Goal: Ask a question: Seek information or help from site administrators or community

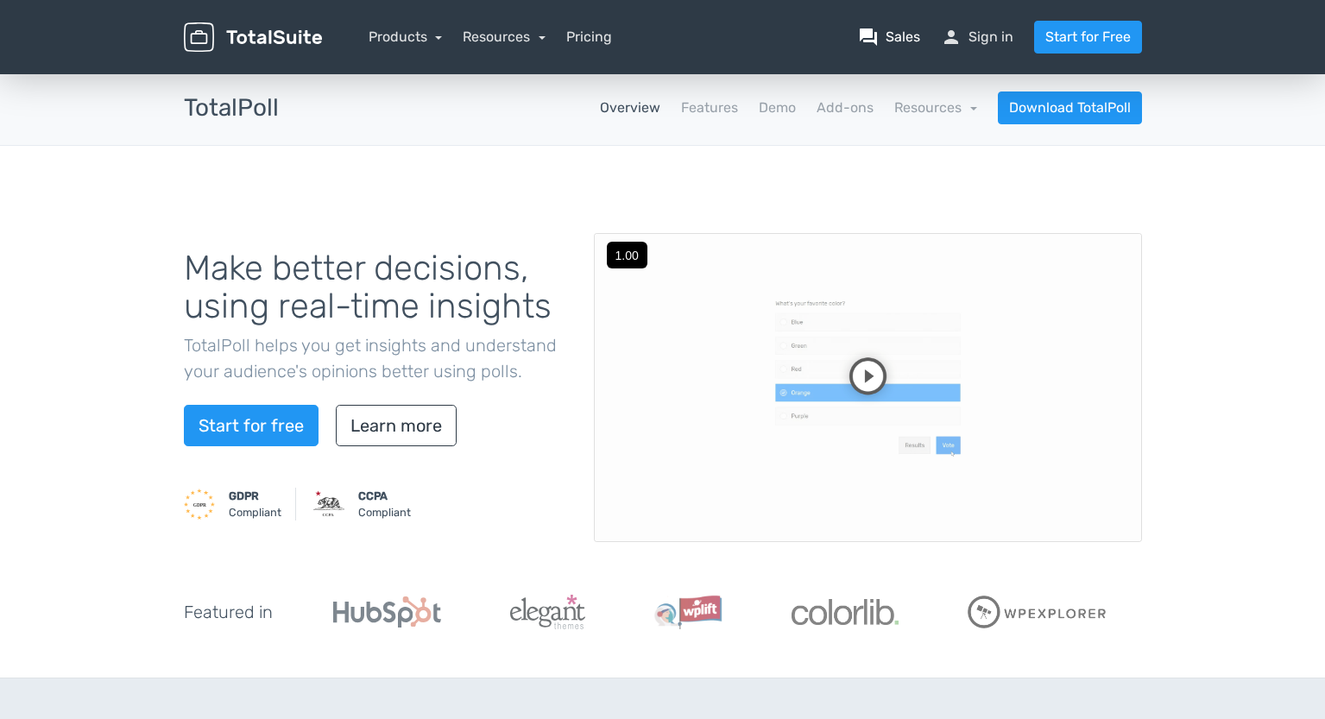
click at [895, 36] on link "question_answer Sales" at bounding box center [889, 37] width 62 height 21
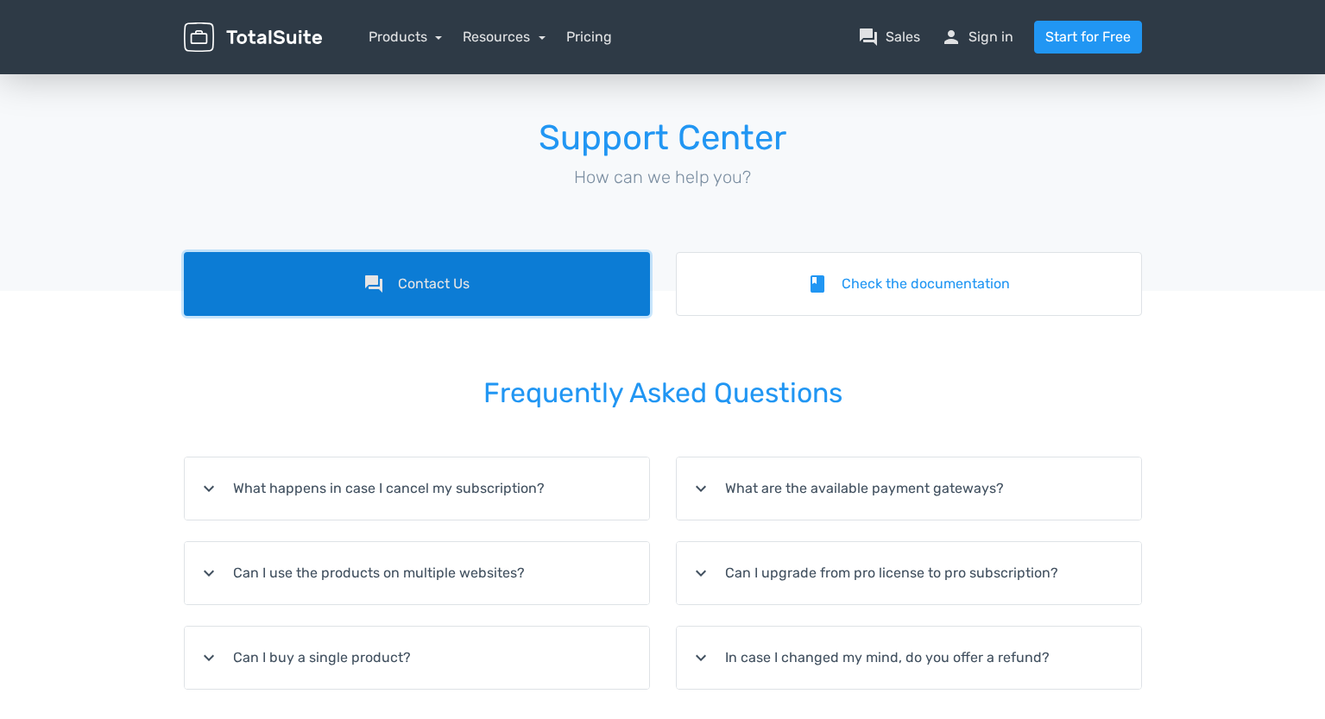
click at [465, 288] on link "forum Contact Us" at bounding box center [417, 284] width 466 height 64
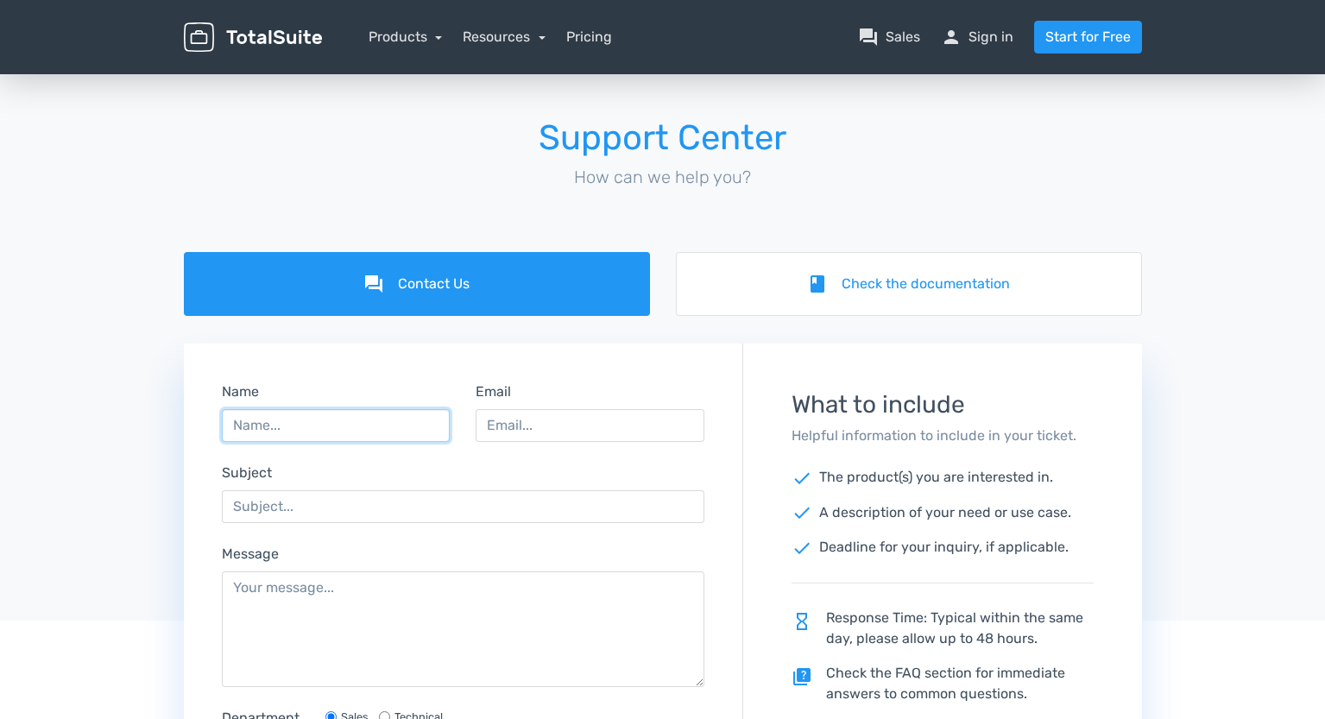
click at [367, 424] on input "Name" at bounding box center [336, 425] width 229 height 33
type input "[PERSON_NAME]"
type input "Ravines"
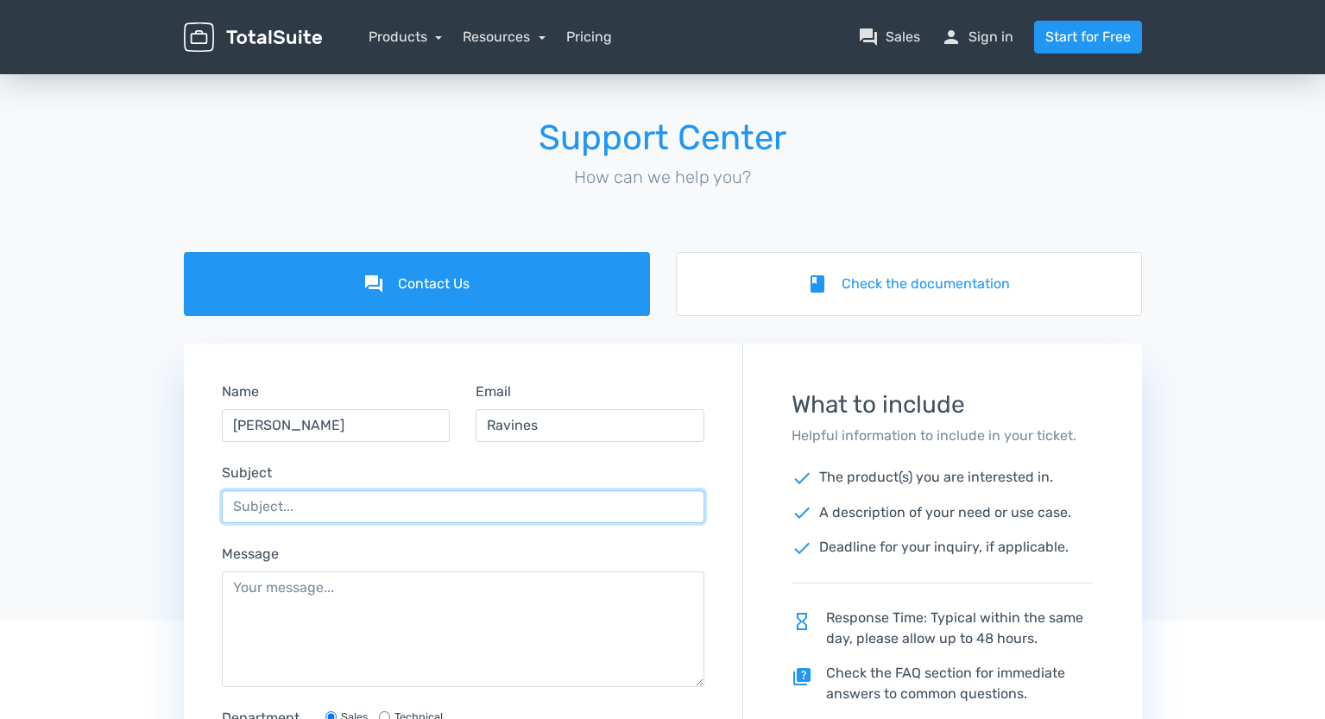
click at [294, 502] on input "Subject" at bounding box center [464, 506] width 484 height 33
drag, startPoint x: 319, startPoint y: 508, endPoint x: 481, endPoint y: 520, distance: 161.9
click at [481, 520] on input "we are using and old version, and" at bounding box center [464, 506] width 484 height 33
type input "w"
click at [444, 515] on input "Can we use float numbers" at bounding box center [464, 506] width 484 height 33
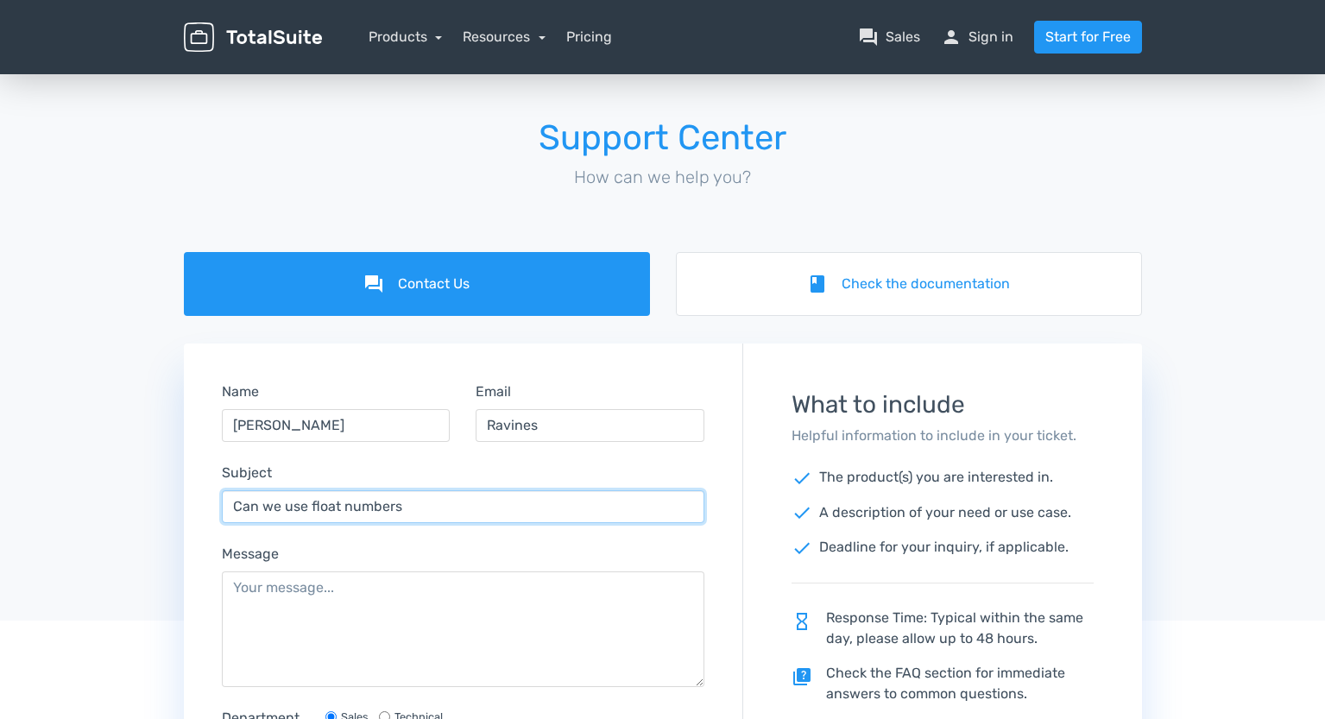
click at [445, 515] on input "Can we use float numbers" at bounding box center [464, 506] width 484 height 33
paste input "decimal numbers as values for the Vote Weight?"
type input "Can we use decimal numbers as values for the Vote Weight?"
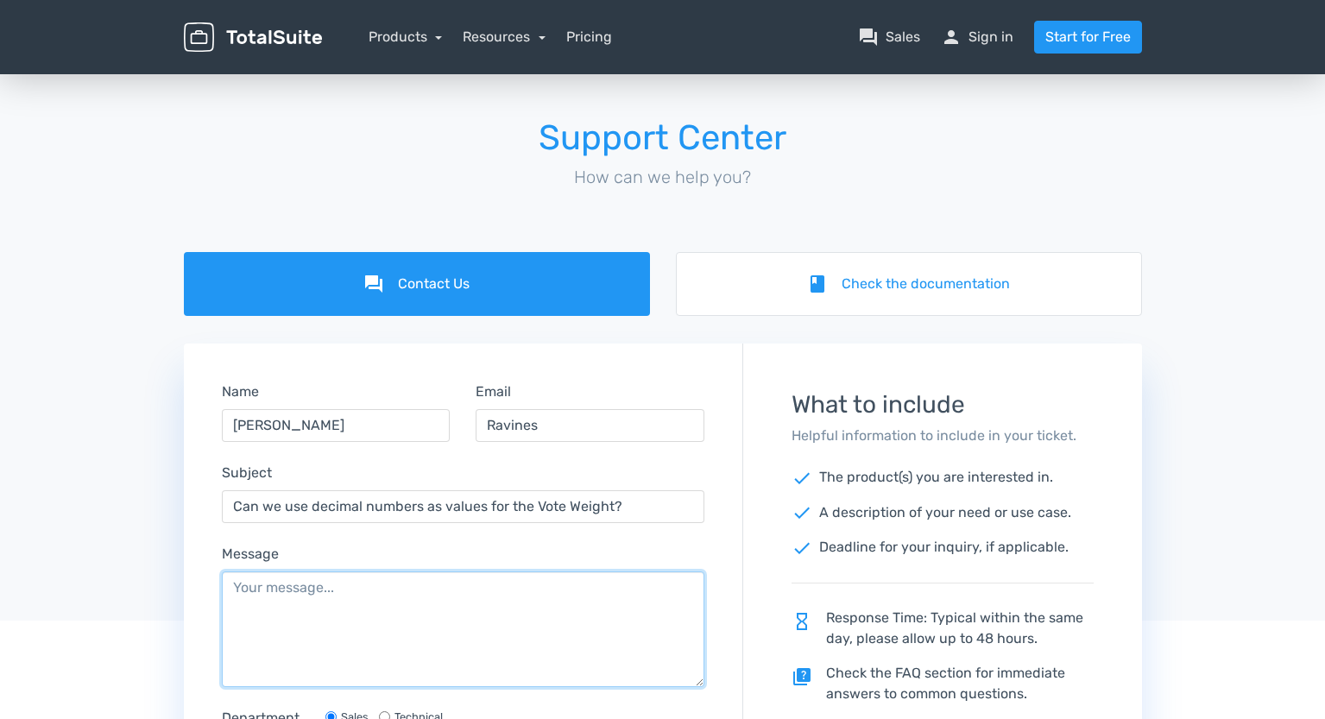
click at [423, 602] on textarea "Message" at bounding box center [464, 630] width 484 height 116
click at [327, 591] on textarea "We are comf" at bounding box center [464, 630] width 484 height 116
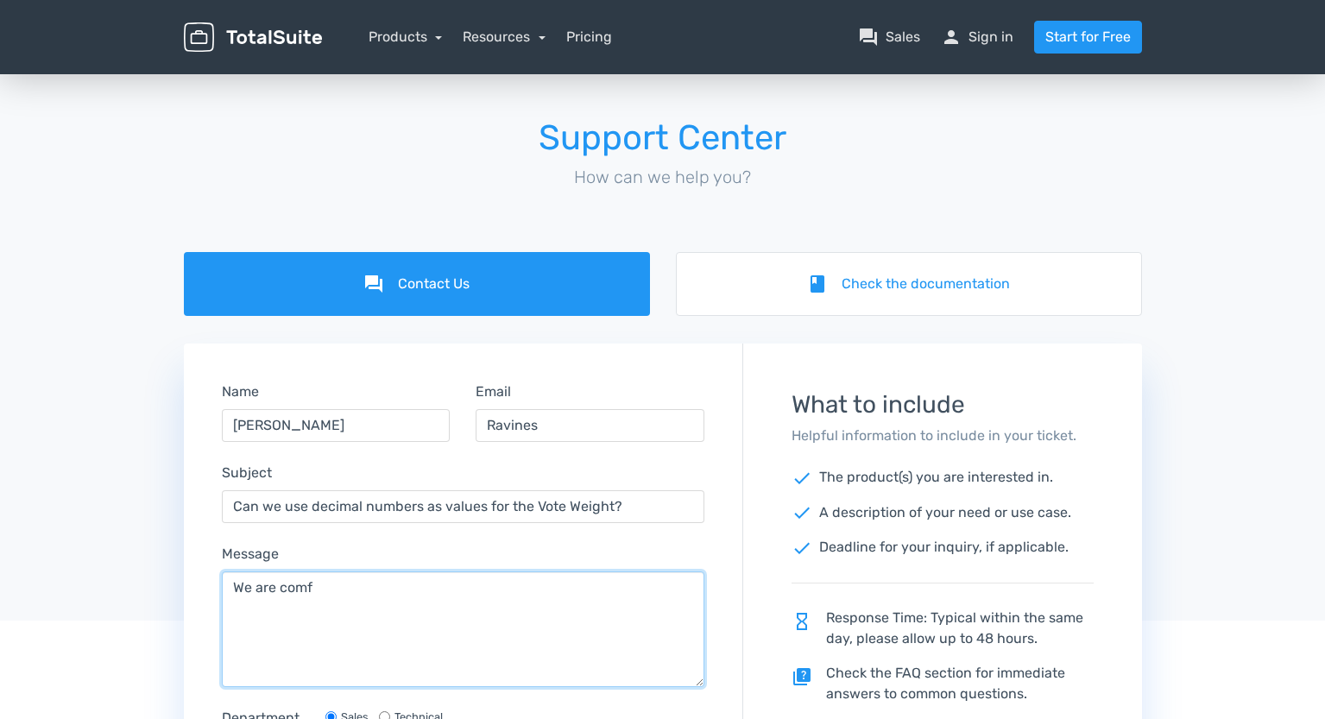
paste textarea "The plugin works perfectly for our needs, but we need to assign decimal numbers…"
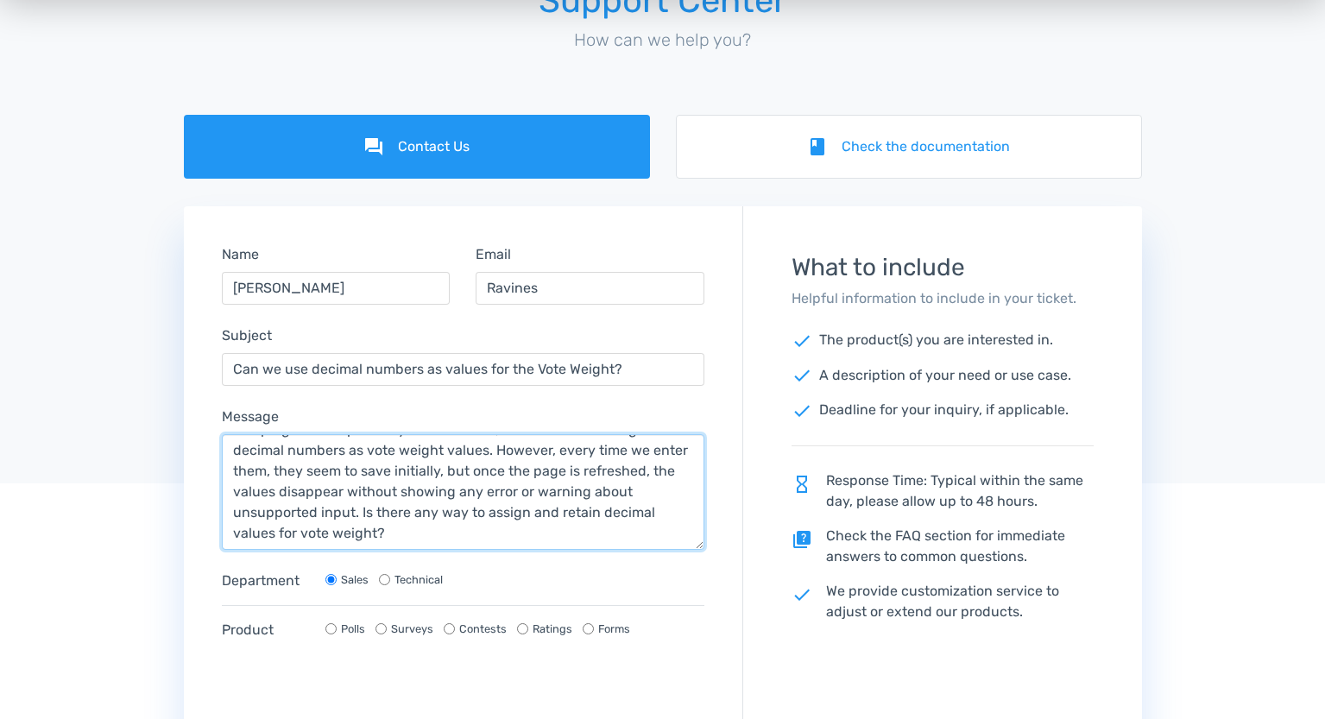
scroll to position [202, 0]
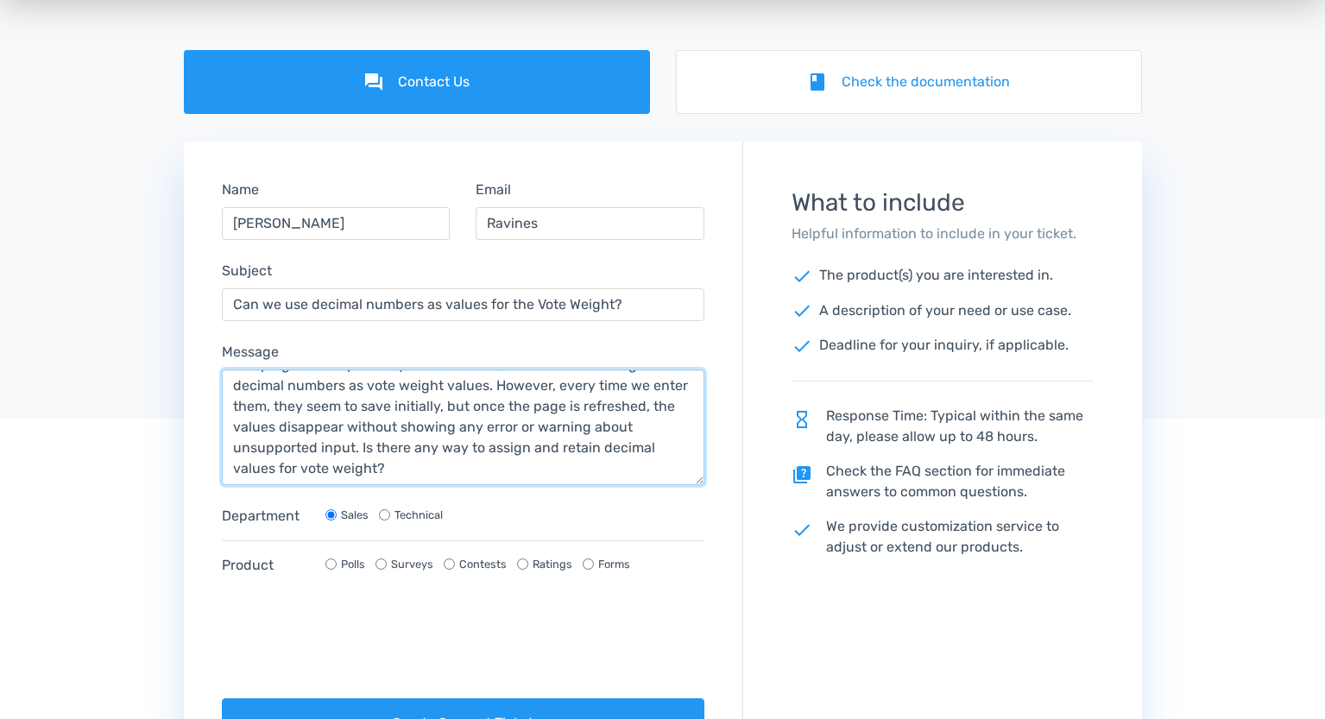
type textarea "The plugin works perfectly for our needs, but we need to assign decimal numbers…"
click at [388, 514] on input "Technical" at bounding box center [384, 514] width 11 height 11
radio input "true"
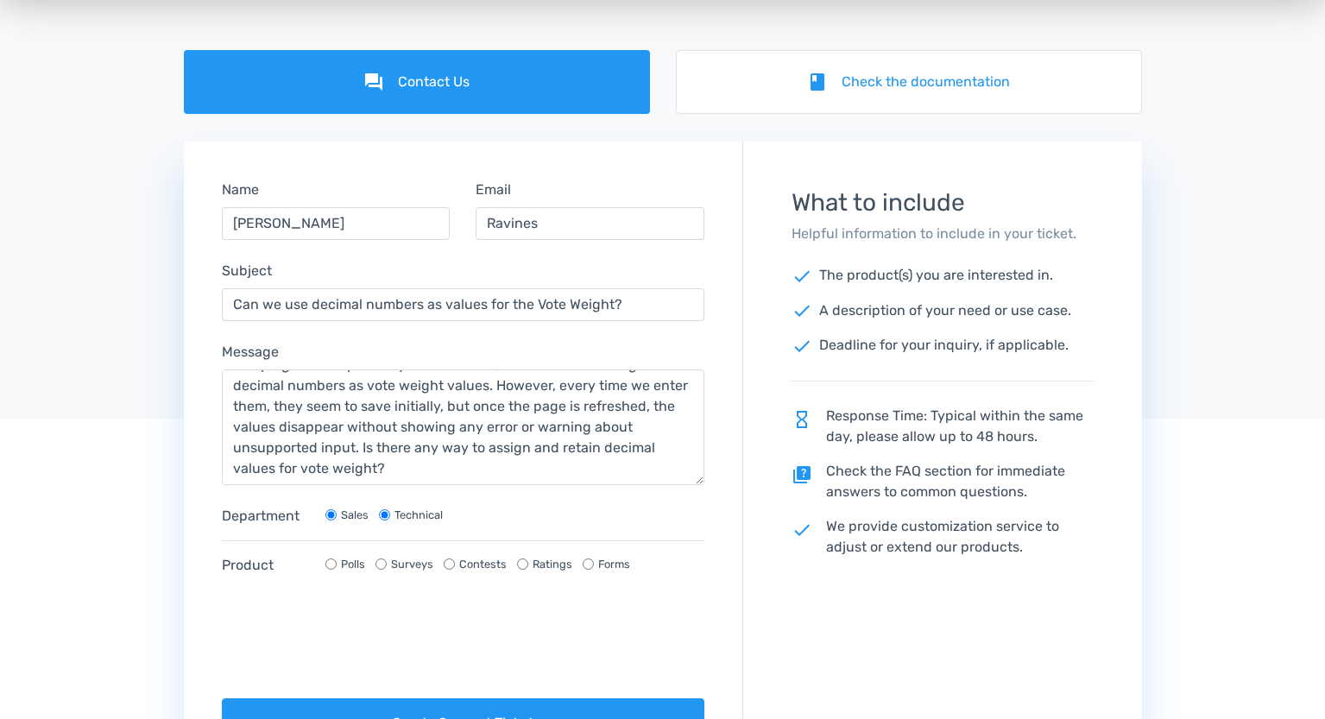
radio input "false"
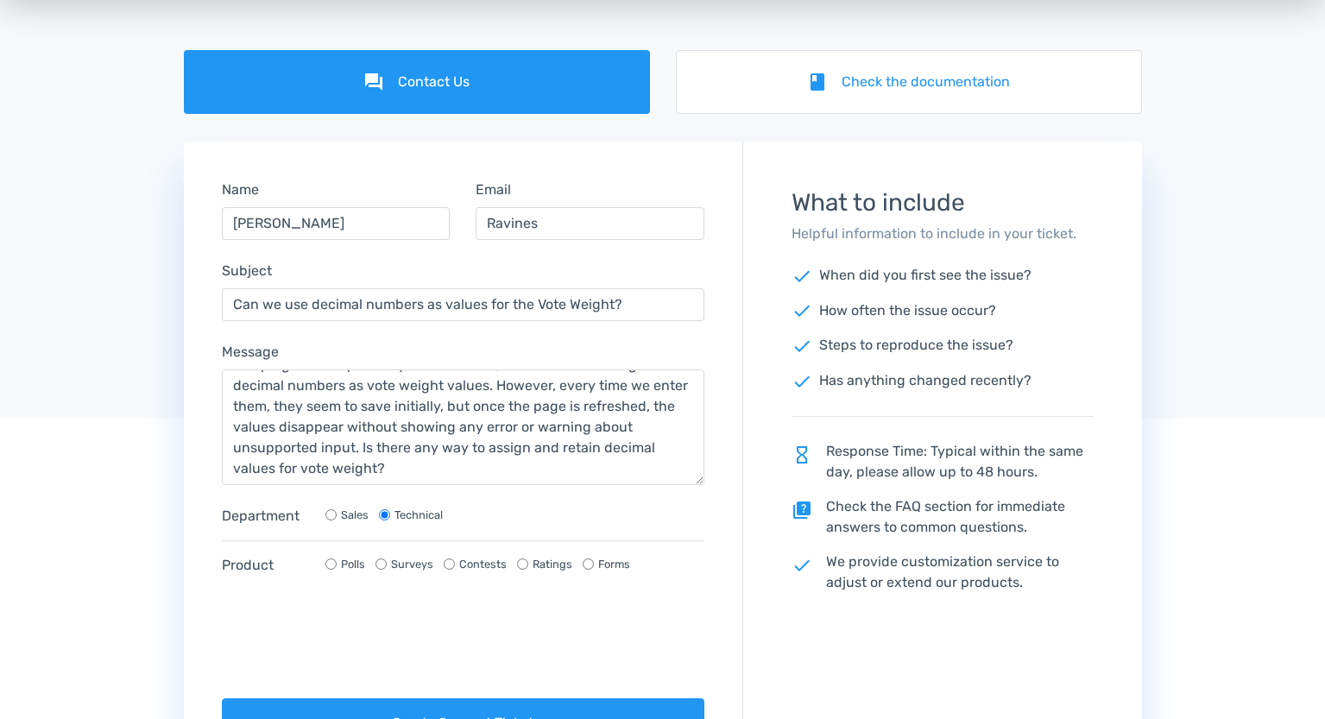
click at [332, 564] on input "Polls" at bounding box center [331, 564] width 11 height 11
radio input "true"
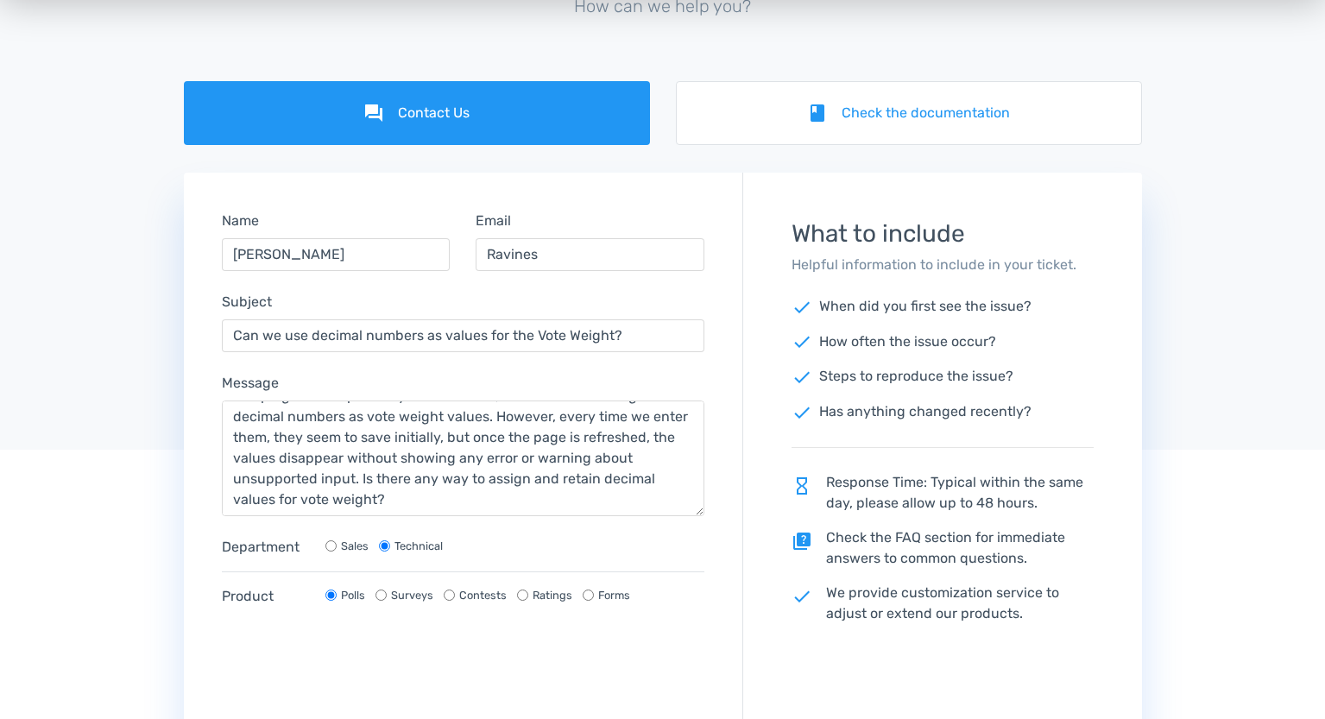
scroll to position [289, 0]
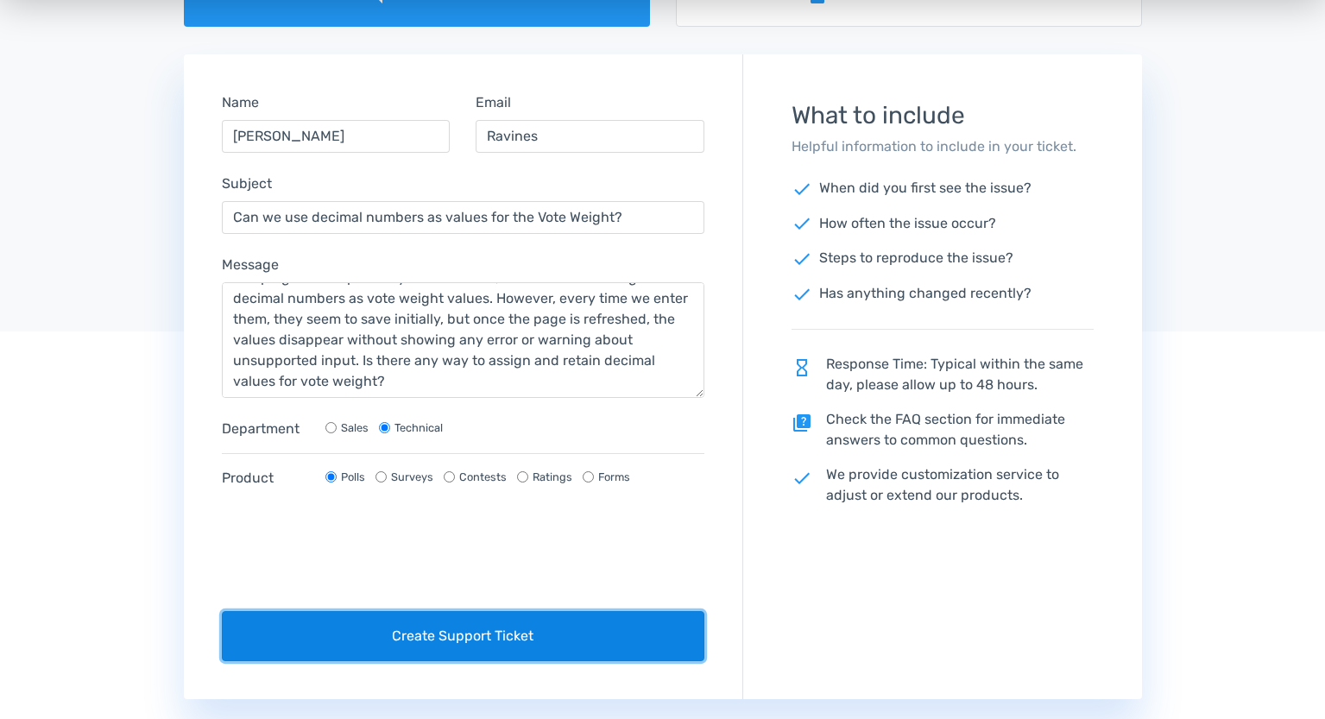
click at [479, 642] on button "Create Support Ticket" at bounding box center [464, 636] width 484 height 50
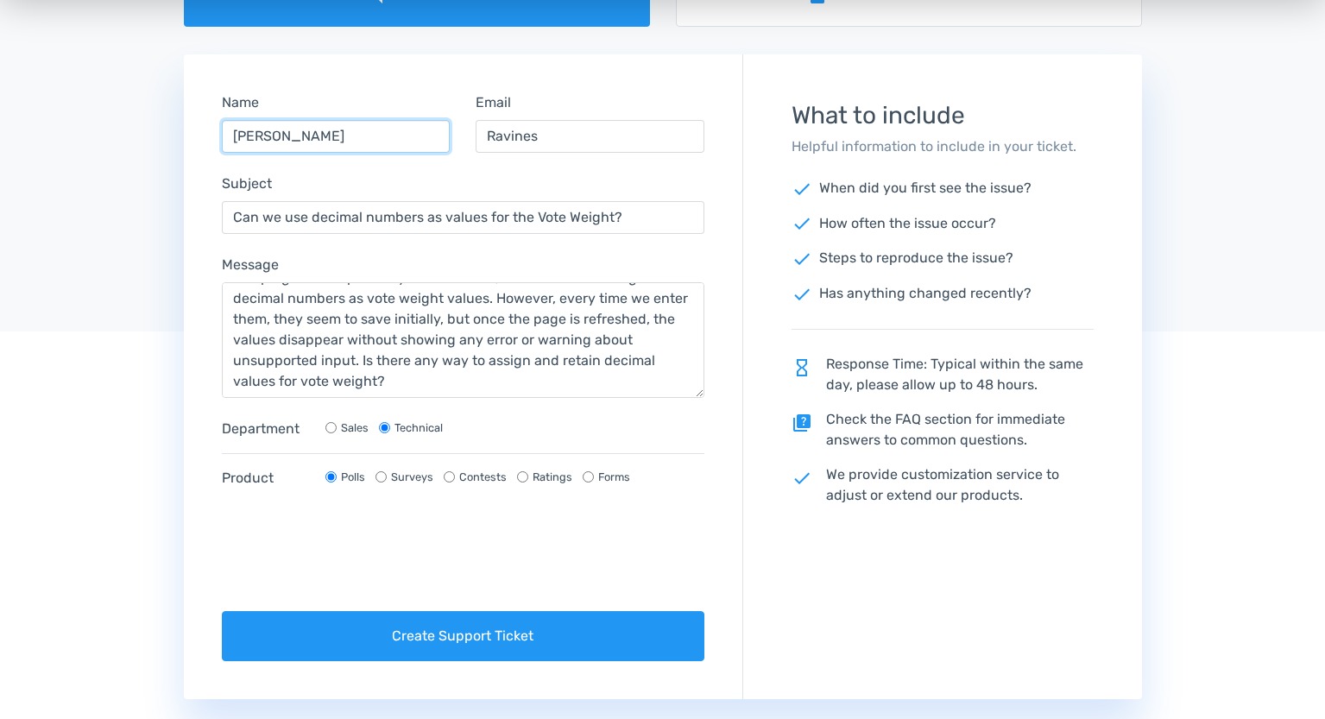
click at [315, 144] on input "Carlos" at bounding box center [336, 136] width 229 height 33
type input "Carlos Ravines"
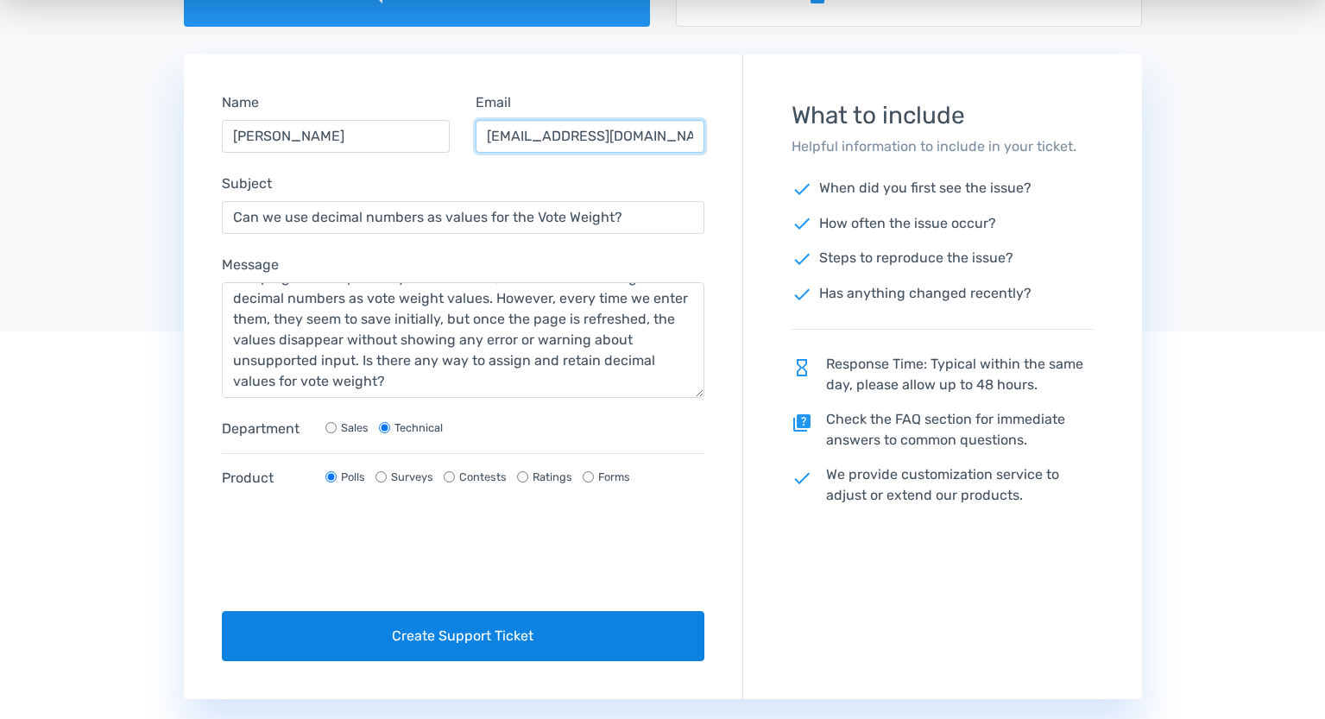
type input "pixelstudioperu@gmail.com"
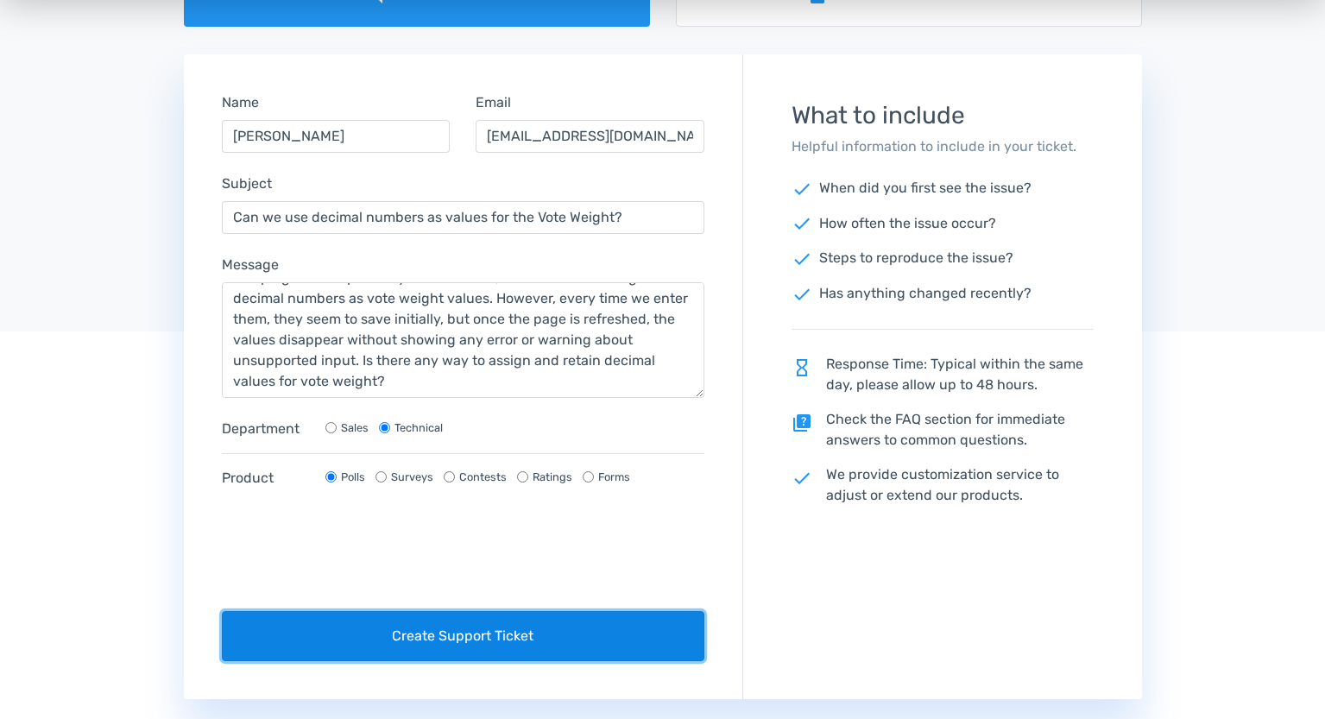
drag, startPoint x: 511, startPoint y: 637, endPoint x: 531, endPoint y: 625, distance: 23.2
click at [512, 636] on button "Create Support Ticket" at bounding box center [464, 636] width 484 height 50
